Goal: Answer question/provide support

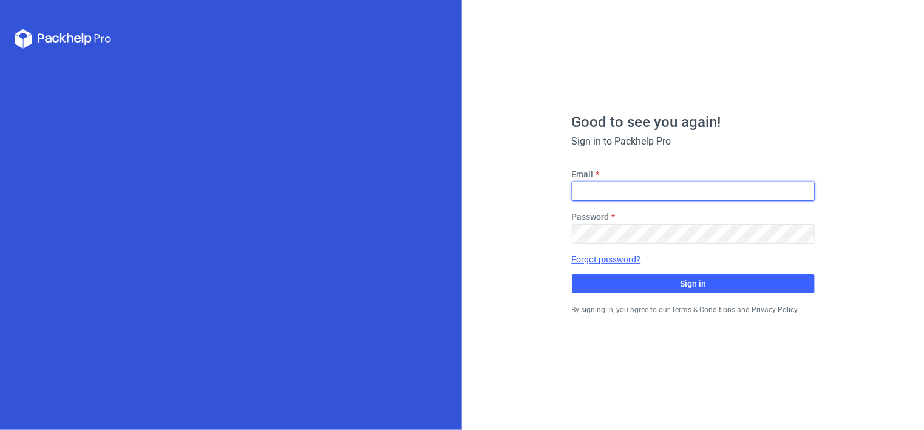
click at [615, 188] on input "Email" at bounding box center [693, 191] width 243 height 19
type input "[PERSON_NAME][EMAIL_ADDRESS][DOMAIN_NAME]"
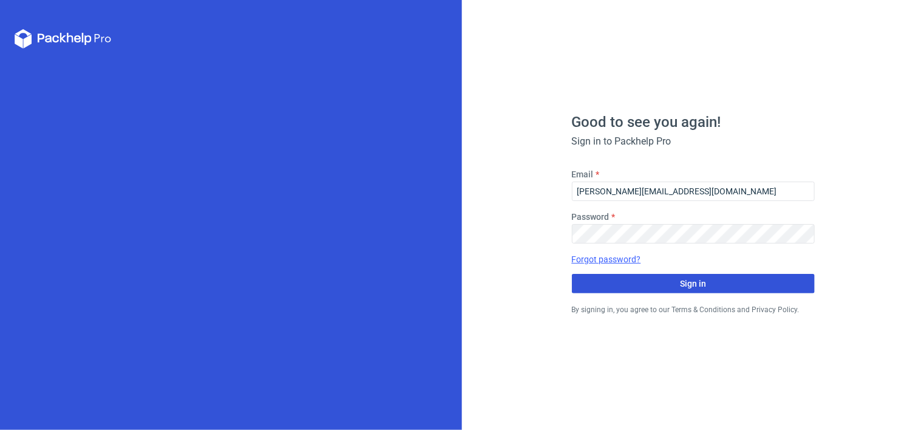
click at [698, 285] on span "Sign in" at bounding box center [693, 283] width 26 height 9
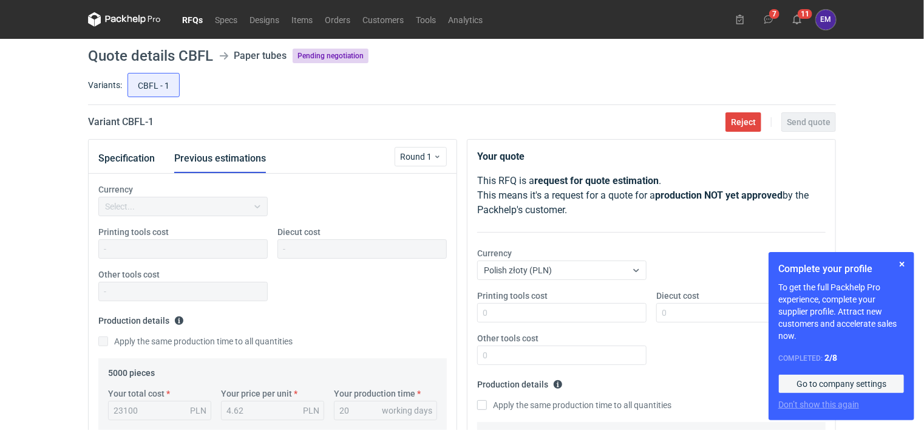
scroll to position [10, 0]
click at [823, 384] on link "Go to company settings" at bounding box center [841, 383] width 126 height 19
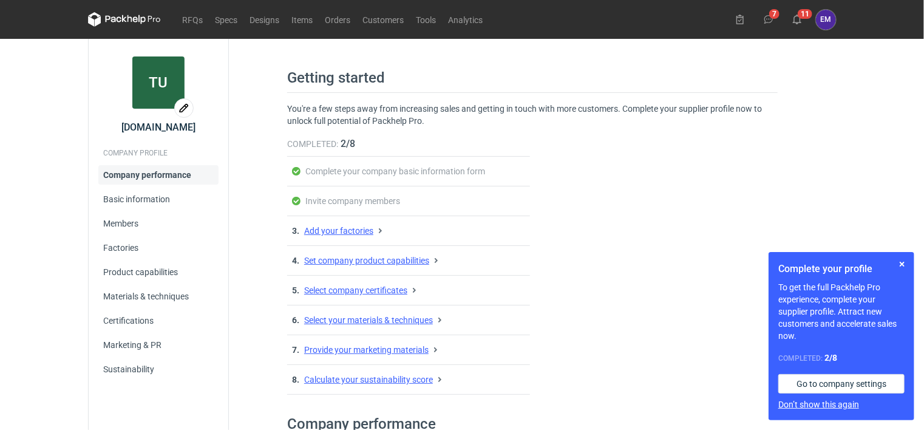
click at [800, 406] on button "Don’t show this again" at bounding box center [818, 404] width 81 height 12
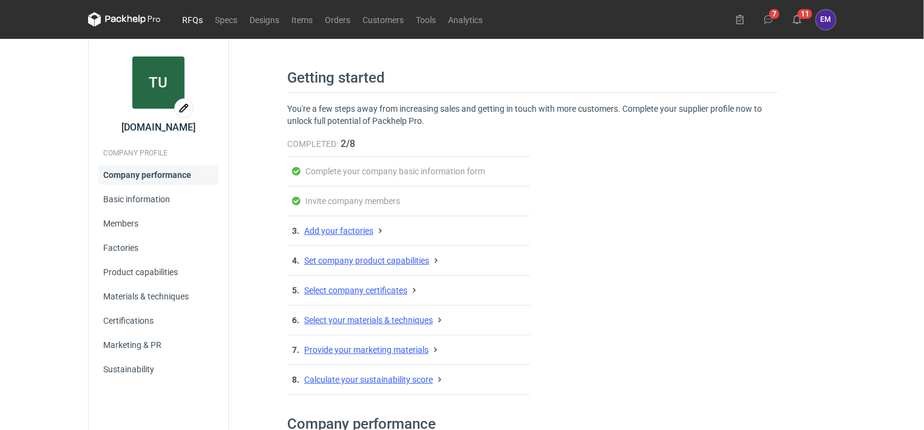
click at [190, 16] on link "RFQs" at bounding box center [192, 19] width 33 height 15
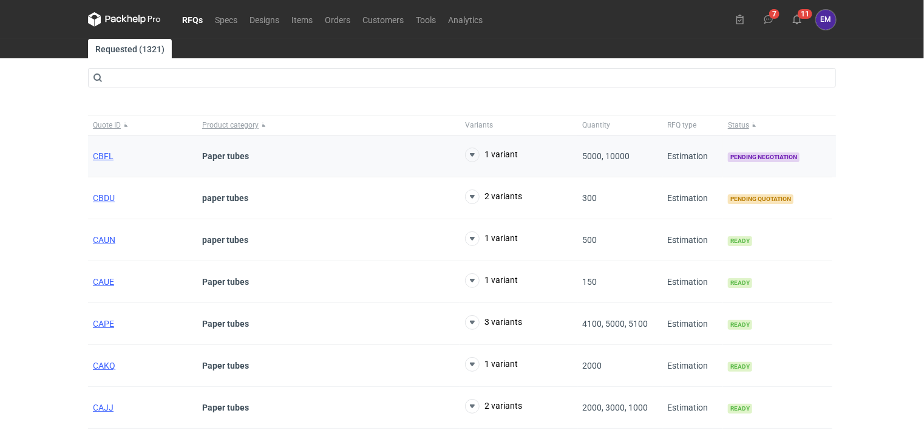
click at [238, 153] on strong "Paper tubes" at bounding box center [225, 156] width 47 height 10
click at [98, 155] on span "CBFL" at bounding box center [103, 156] width 21 height 10
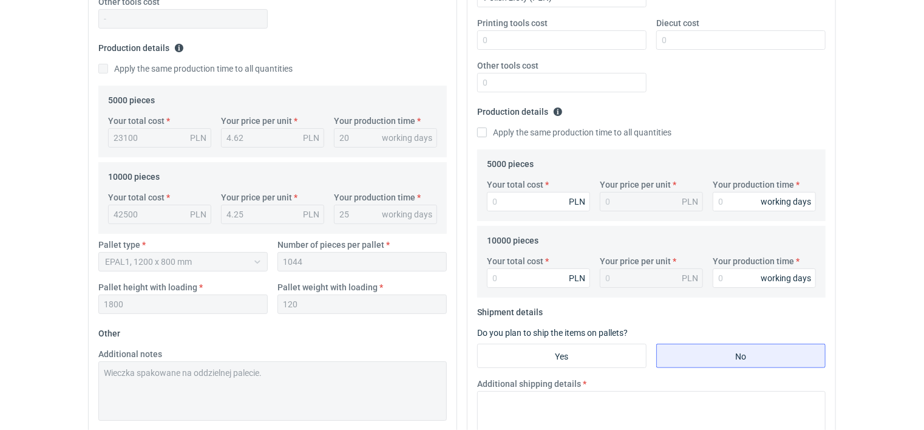
scroll to position [243, 0]
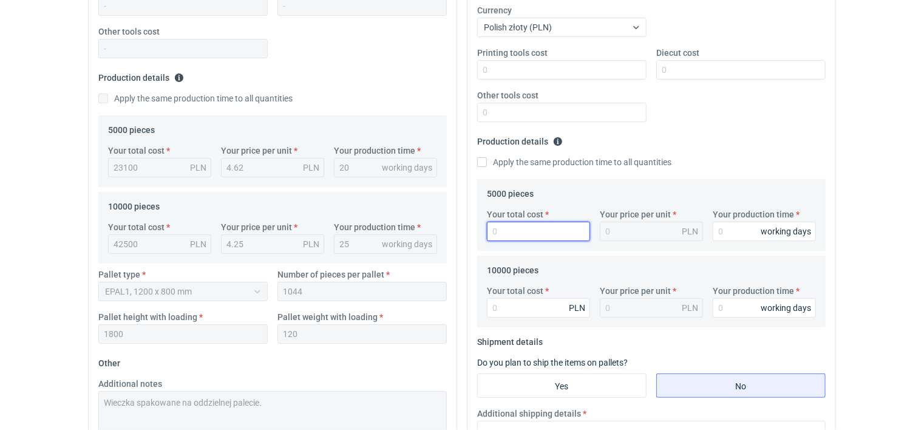
click at [533, 229] on input "Your total cost" at bounding box center [538, 231] width 103 height 19
type input "2300"
type input "0.46"
type input "2300"
click at [721, 228] on input "Your production time" at bounding box center [764, 231] width 103 height 19
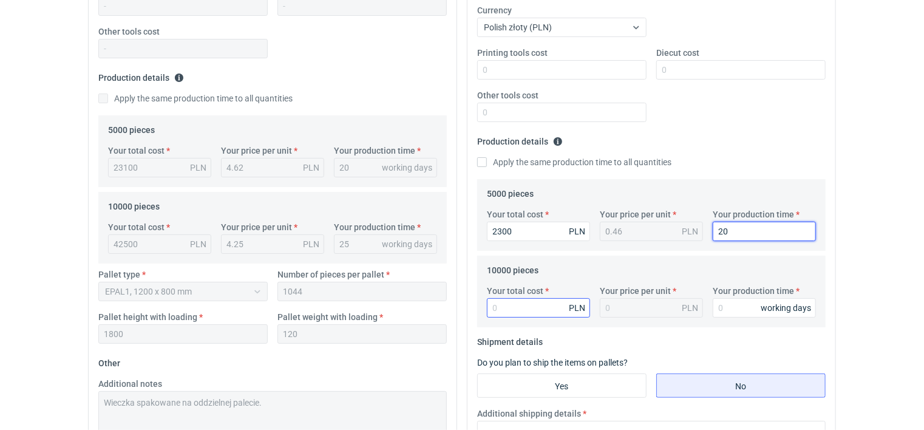
type input "20"
click at [520, 313] on input "Your total cost" at bounding box center [538, 307] width 103 height 19
type input "42000"
type input "4.2"
type input "42000"
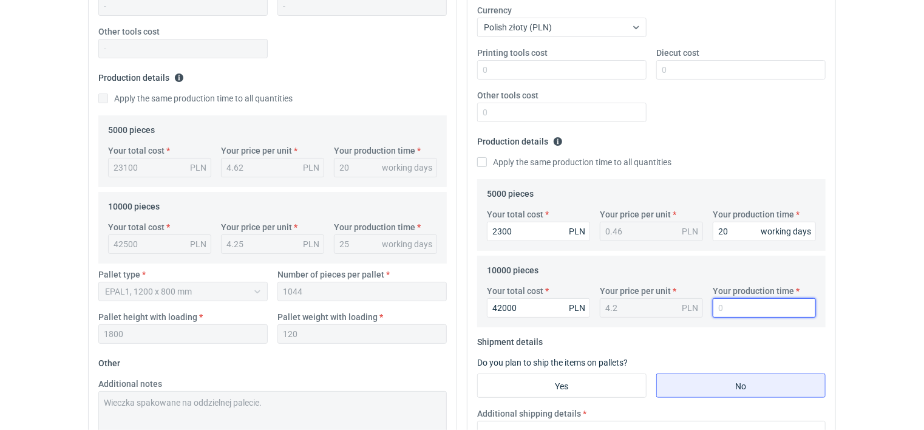
click at [742, 306] on input "Your production time" at bounding box center [764, 307] width 103 height 19
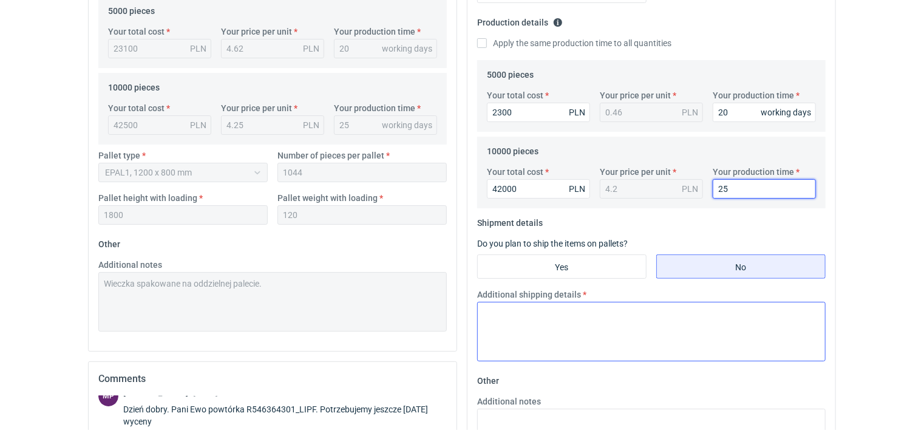
scroll to position [364, 0]
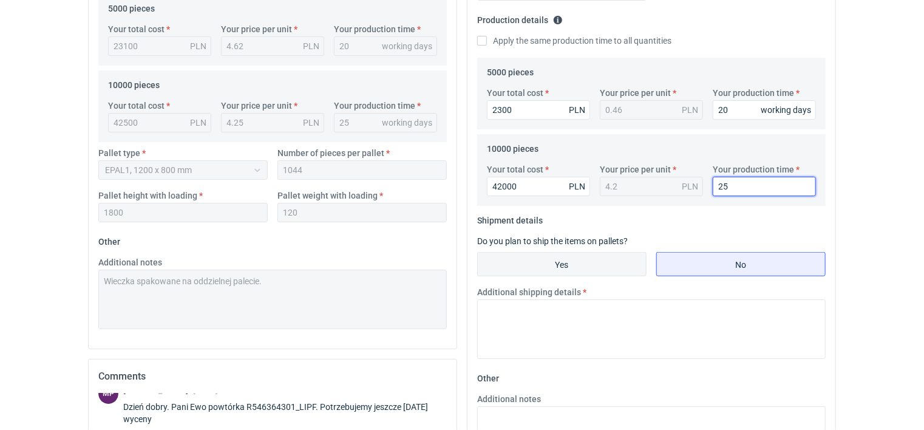
type input "25"
click at [534, 266] on input "Yes" at bounding box center [562, 264] width 168 height 23
radio input "true"
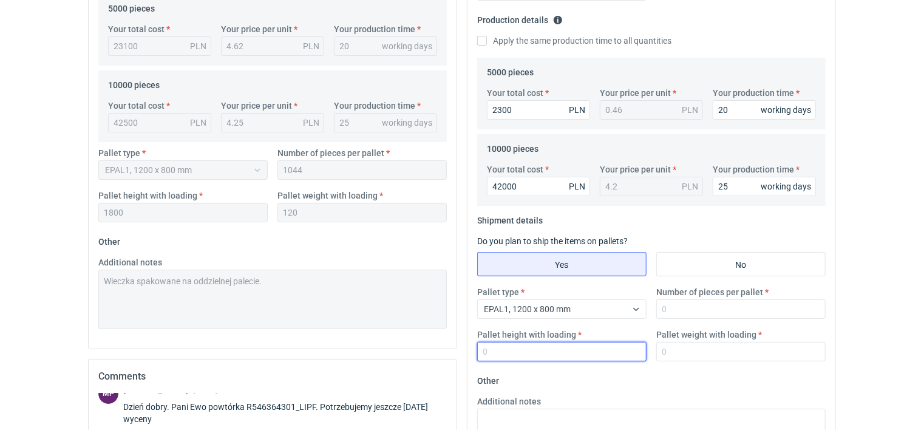
click at [522, 353] on input "Pallet height with loading" at bounding box center [561, 351] width 169 height 19
type input "1800"
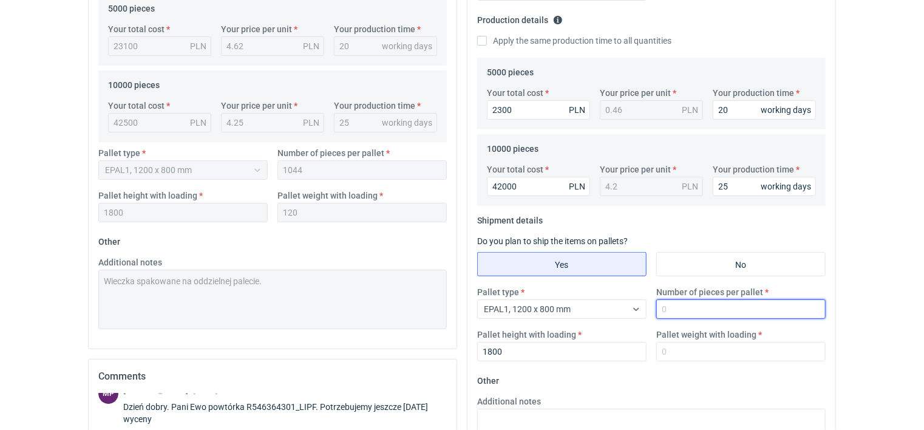
click at [687, 309] on input "Number of pieces per pallet" at bounding box center [740, 308] width 169 height 19
type input "1044"
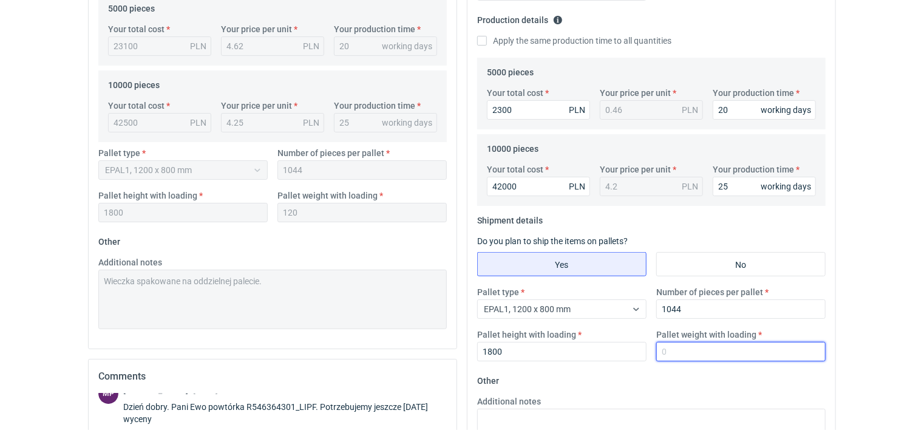
click at [675, 352] on input "Pallet weight with loading" at bounding box center [740, 351] width 169 height 19
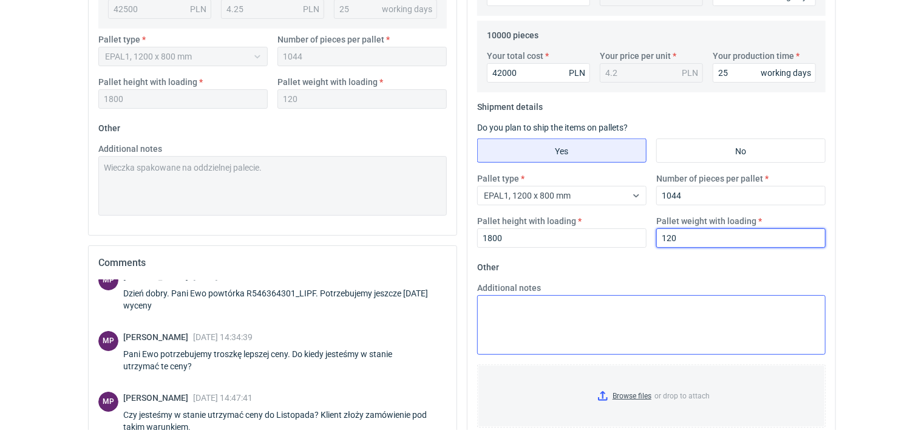
scroll to position [486, 0]
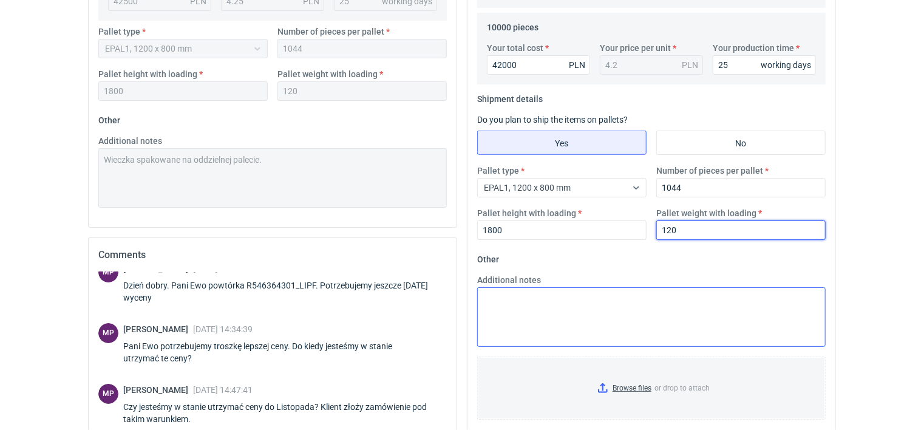
type input "120"
click at [491, 301] on textarea "Additional notes" at bounding box center [651, 317] width 349 height 60
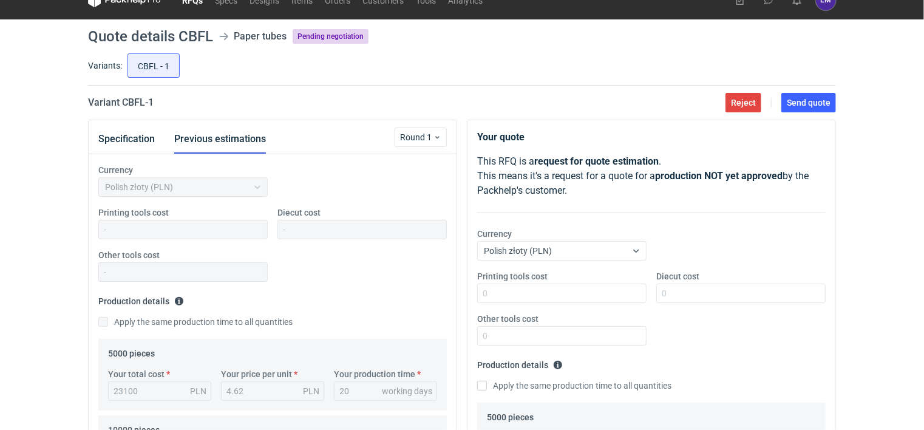
scroll to position [0, 0]
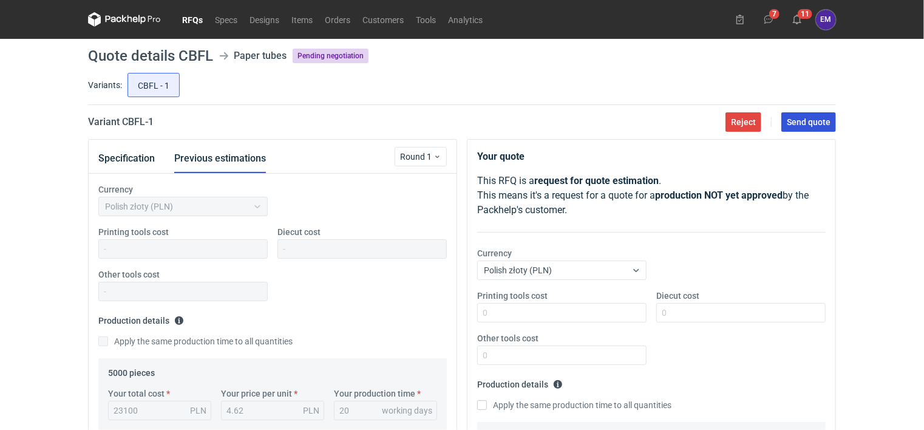
type textarea "Wieczka spakowane na oddzielnej palecie."
click at [798, 116] on button "Send quote" at bounding box center [808, 121] width 55 height 19
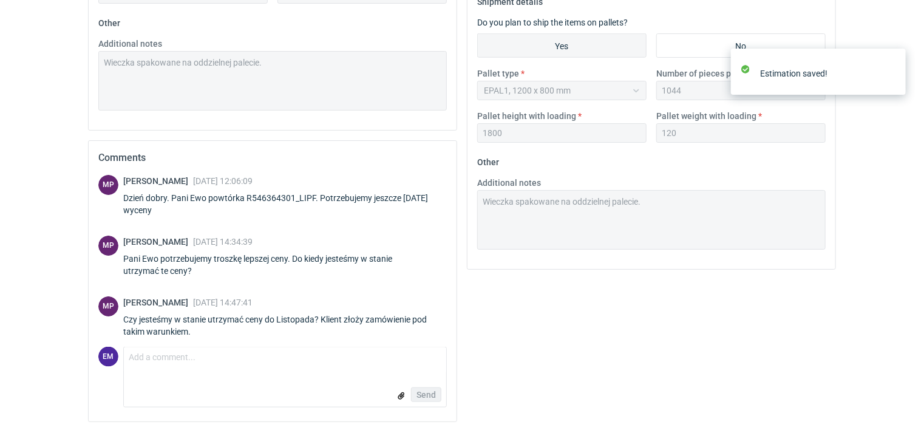
scroll to position [10, 0]
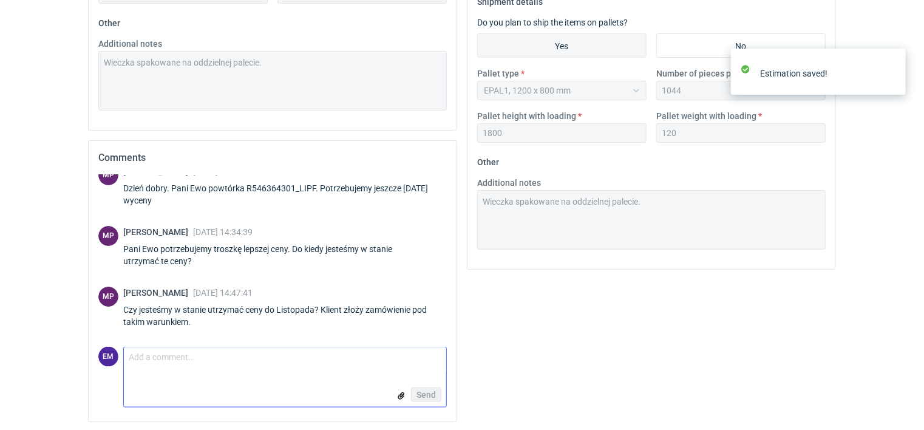
click at [149, 360] on textarea "Comment message" at bounding box center [285, 360] width 322 height 26
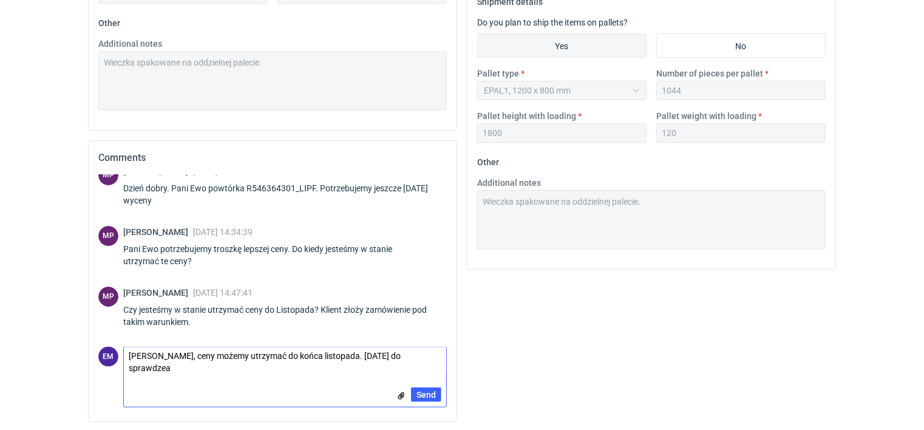
scroll to position [0, 0]
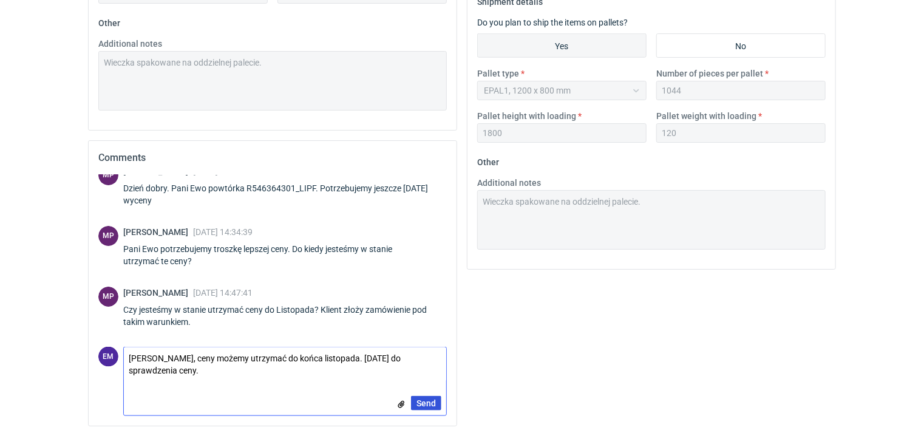
type textarea "[PERSON_NAME], ceny możemy utrzymać do końca listopada. [DATE] do sprawdzenia c…"
click at [421, 401] on span "Send" at bounding box center [426, 403] width 19 height 9
